Goal: Transaction & Acquisition: Subscribe to service/newsletter

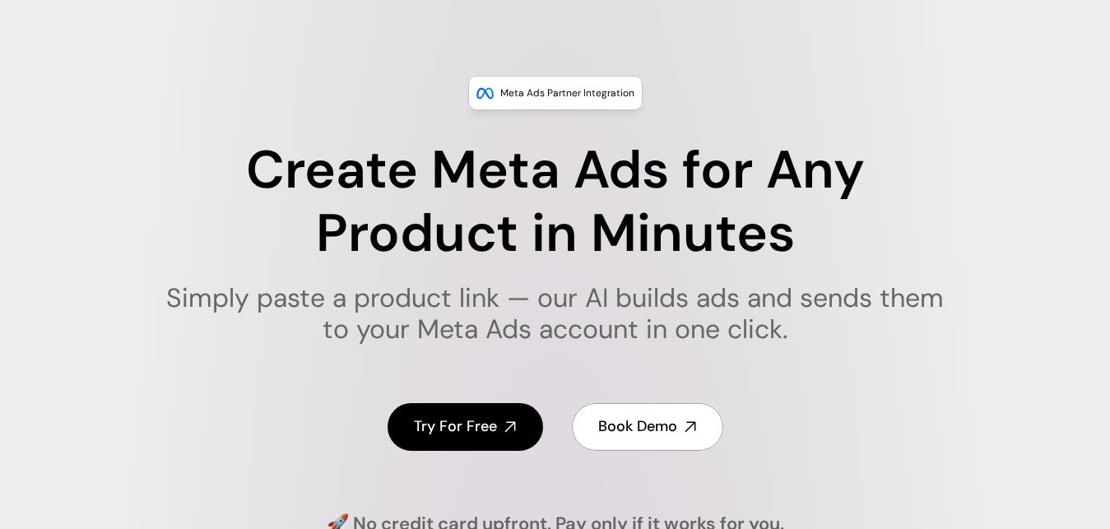
scroll to position [169, 0]
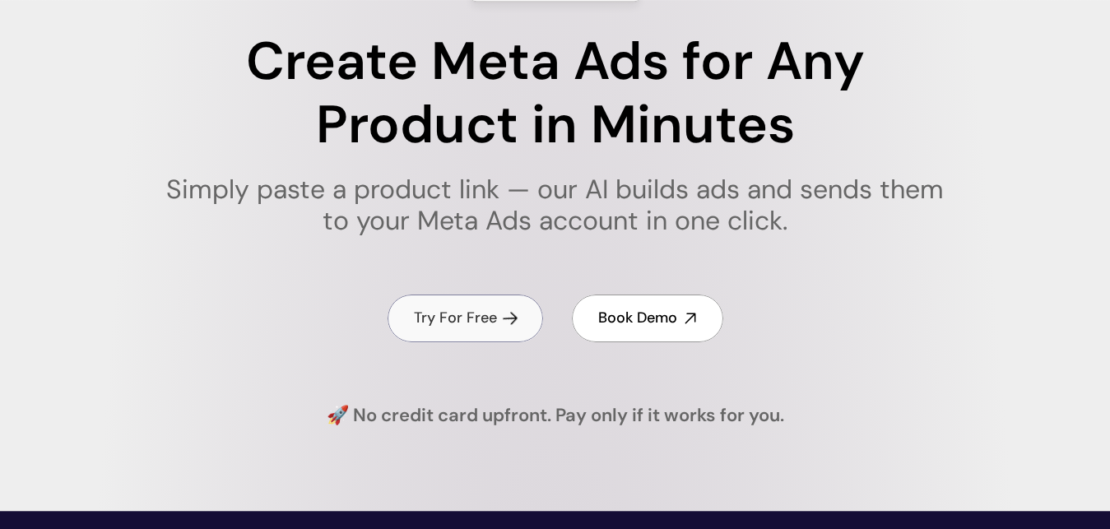
click at [448, 314] on h4 "Try For Free" at bounding box center [455, 318] width 83 height 21
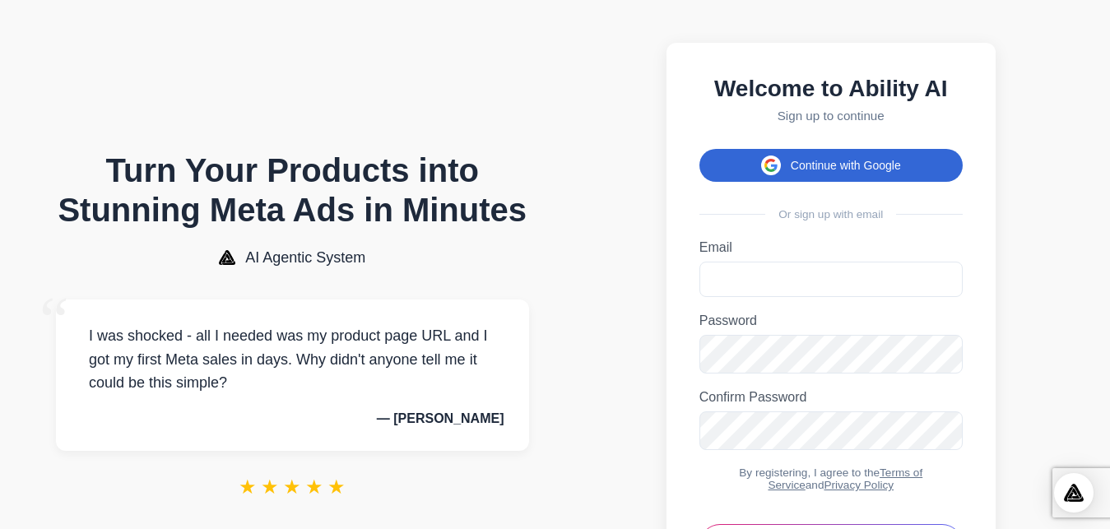
click at [842, 169] on button "Continue with Google" at bounding box center [830, 165] width 263 height 33
